Goal: Find specific page/section: Find specific page/section

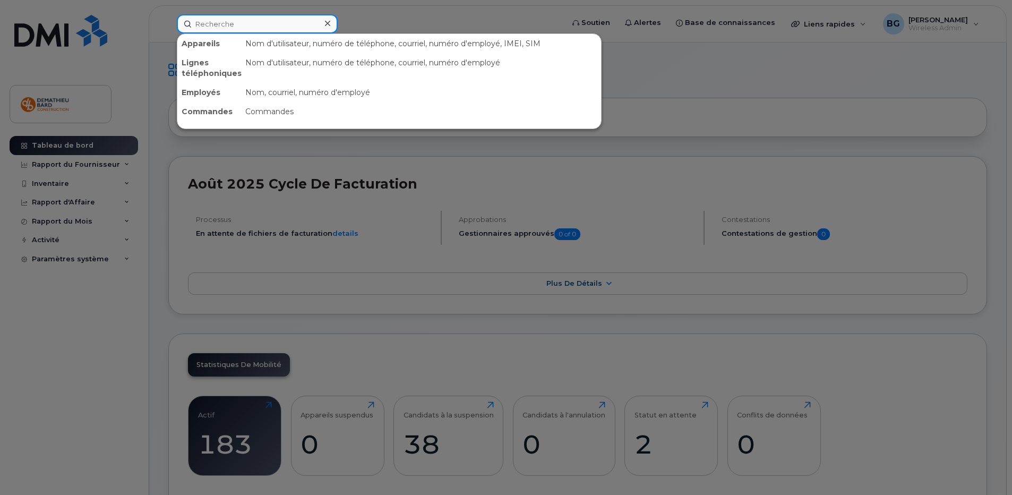
click at [239, 28] on input at bounding box center [257, 23] width 161 height 19
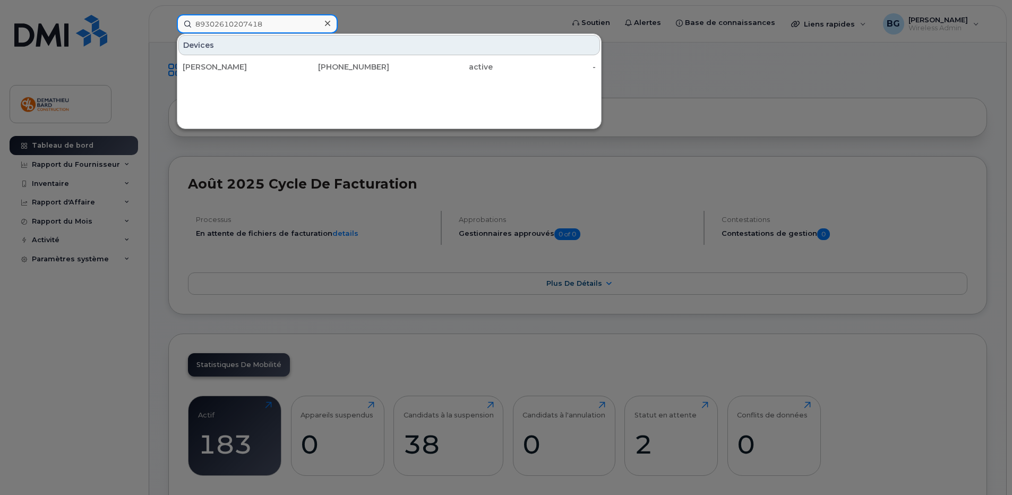
type input "89302610207418"
click at [326, 19] on div at bounding box center [327, 23] width 15 height 15
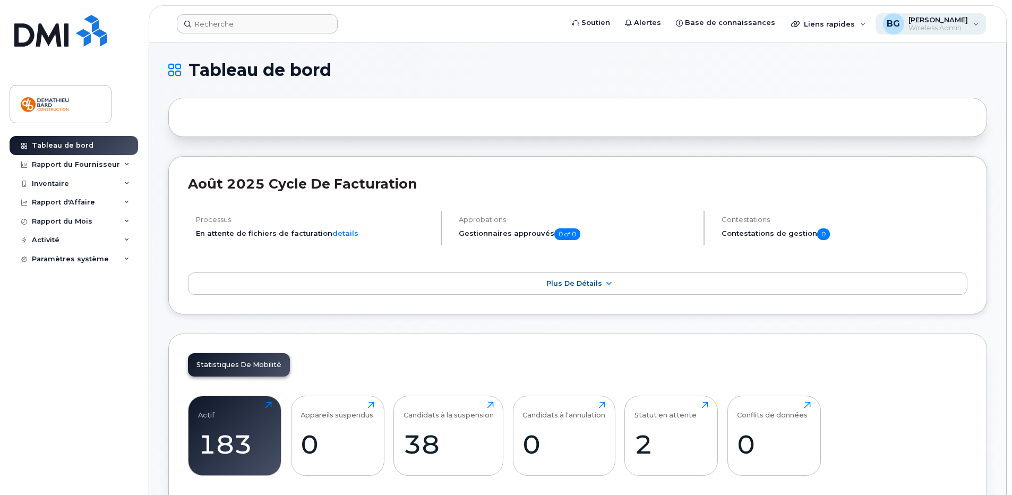
click at [966, 25] on span "Wireless Admin" at bounding box center [937, 28] width 59 height 8
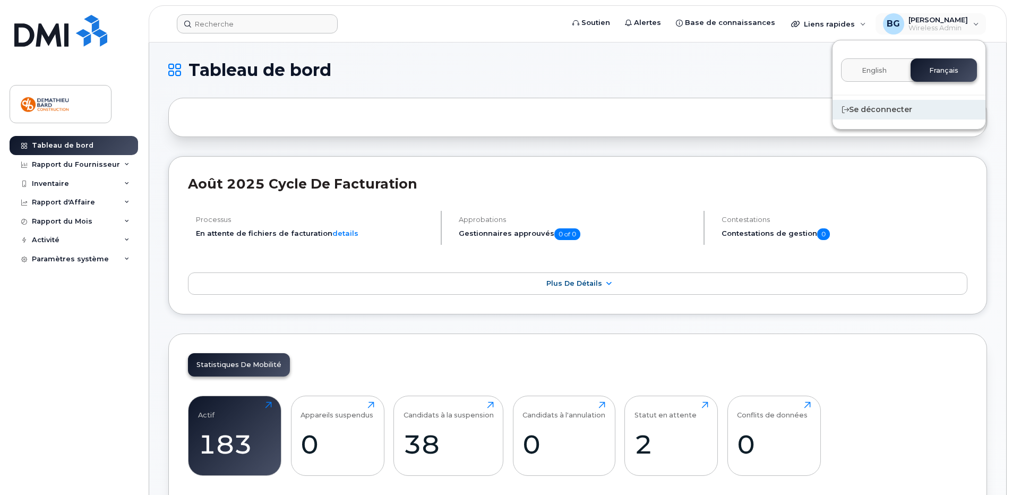
click at [884, 107] on div "Se déconnecter" at bounding box center [908, 110] width 153 height 20
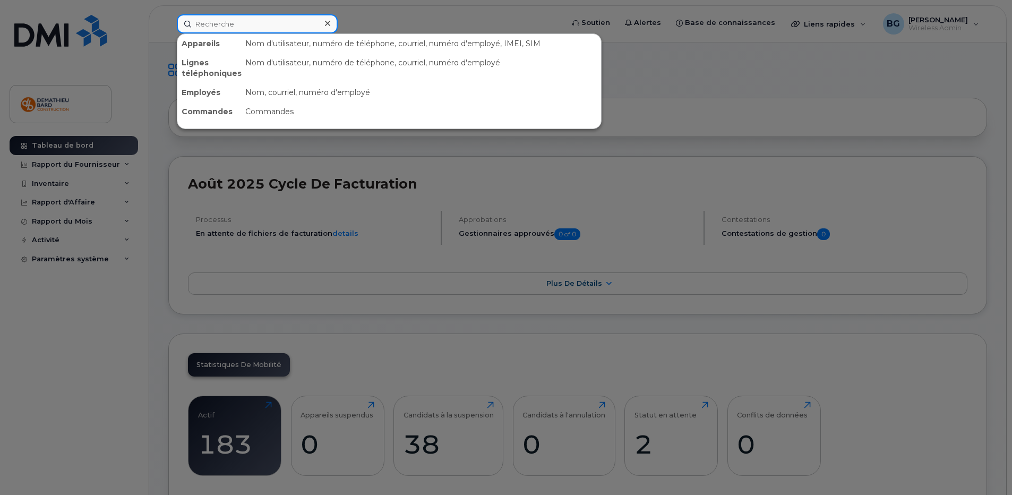
click at [278, 24] on input at bounding box center [257, 23] width 161 height 19
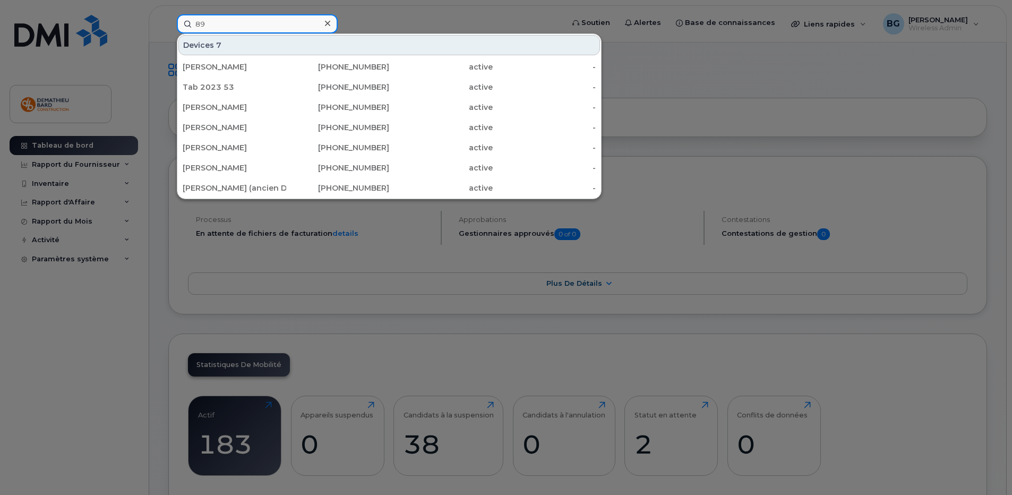
type input "8"
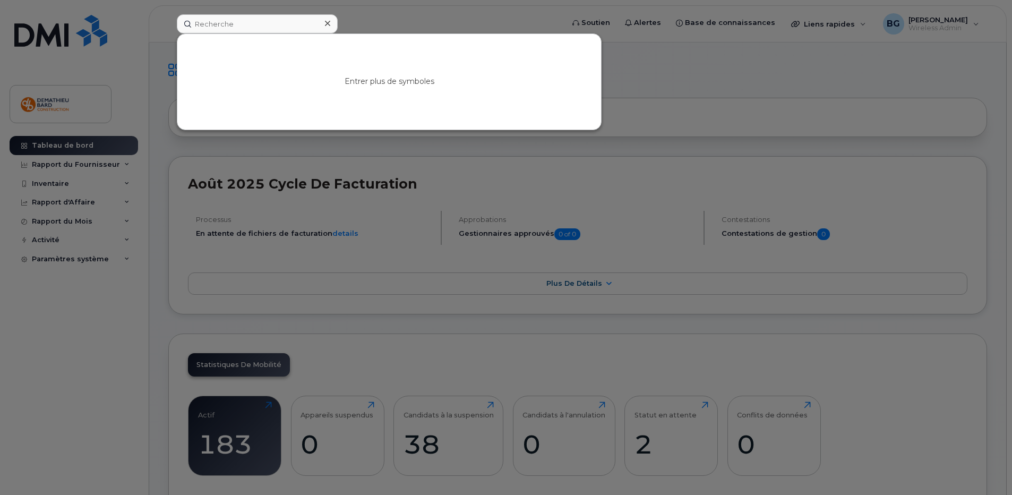
click at [331, 25] on div at bounding box center [327, 23] width 15 height 15
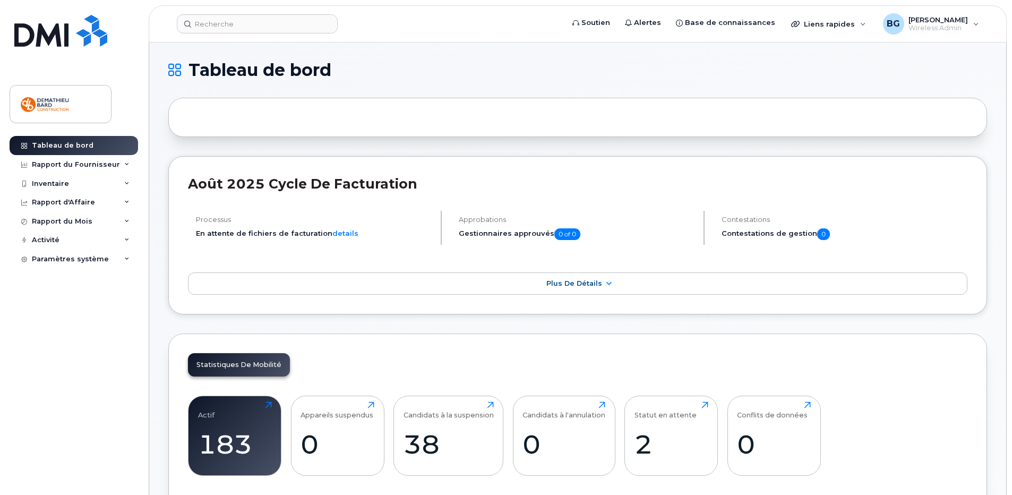
drag, startPoint x: 451, startPoint y: 34, endPoint x: 484, endPoint y: 34, distance: 32.4
click at [462, 34] on header "Soutien Alertes Base de connaissances Liens rapides Suspendre/Supprimer l’appar…" at bounding box center [578, 23] width 858 height 37
click at [926, 31] on span "Wireless Admin" at bounding box center [937, 28] width 59 height 8
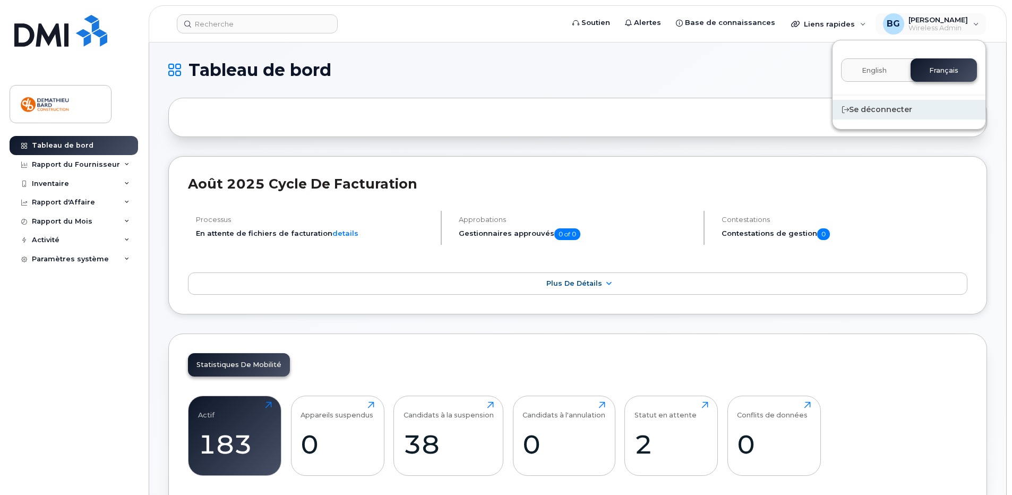
click at [883, 109] on div "Se déconnecter" at bounding box center [908, 110] width 153 height 20
